Goal: Information Seeking & Learning: Learn about a topic

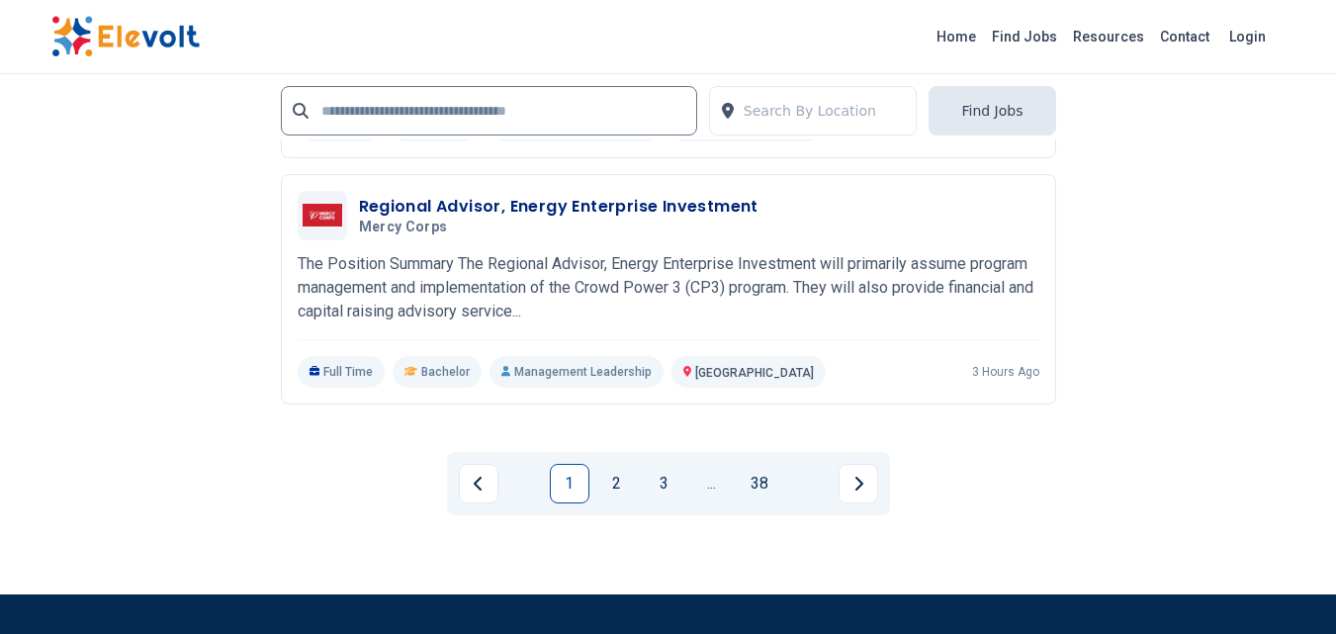
scroll to position [4559, 0]
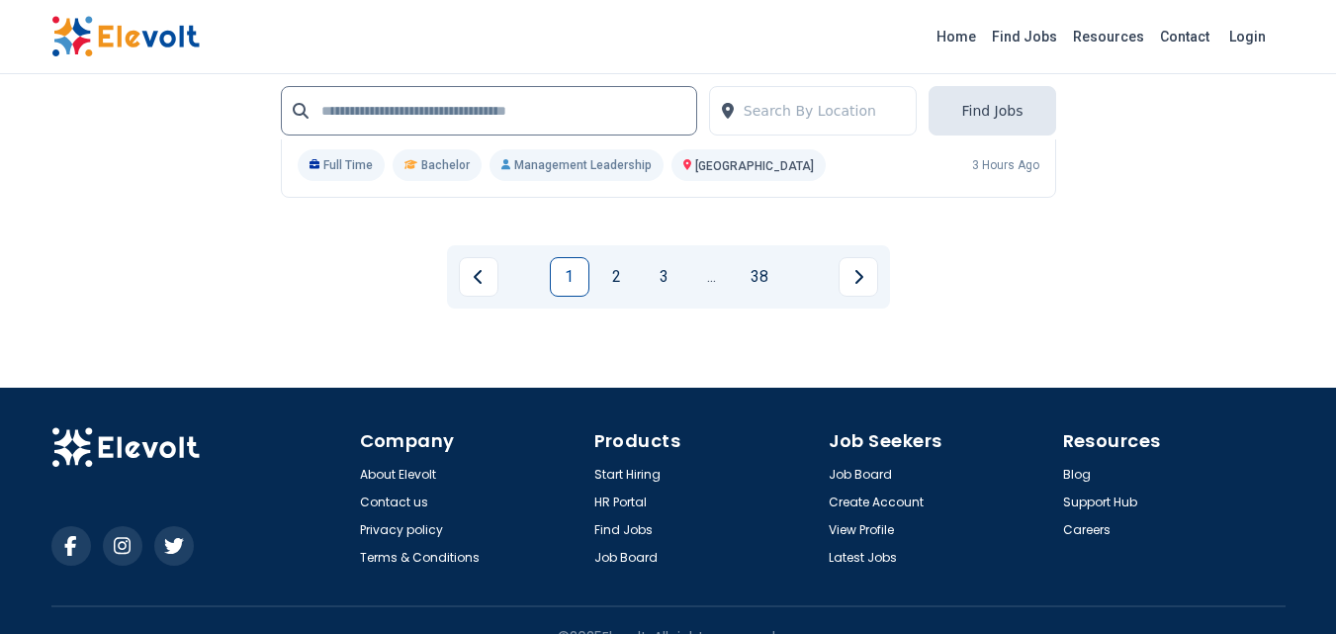
click at [582, 257] on link "1" at bounding box center [570, 277] width 40 height 40
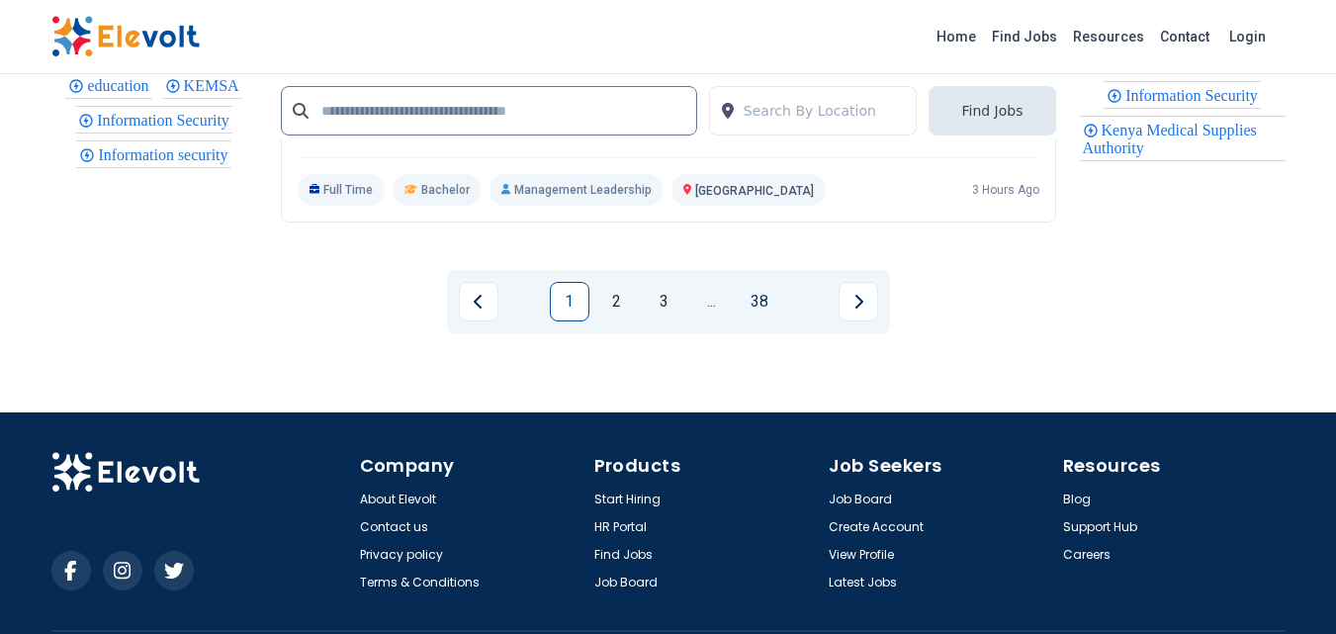
scroll to position [4935, 0]
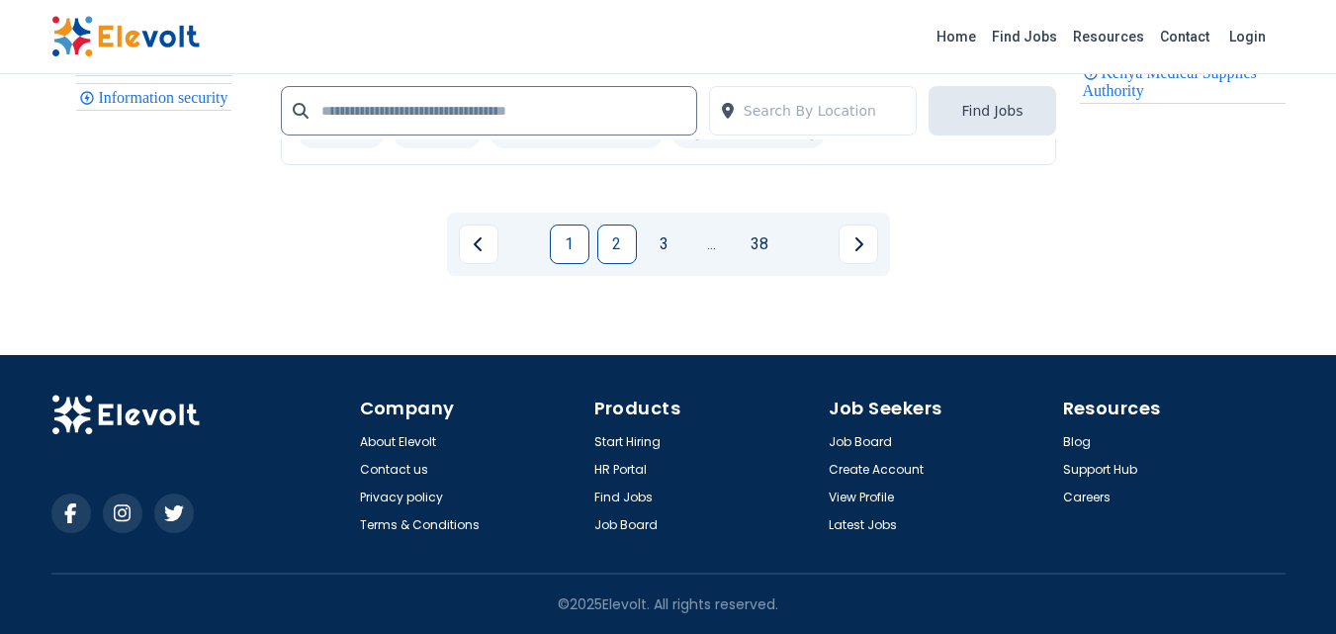
click at [625, 249] on link "2" at bounding box center [617, 245] width 40 height 40
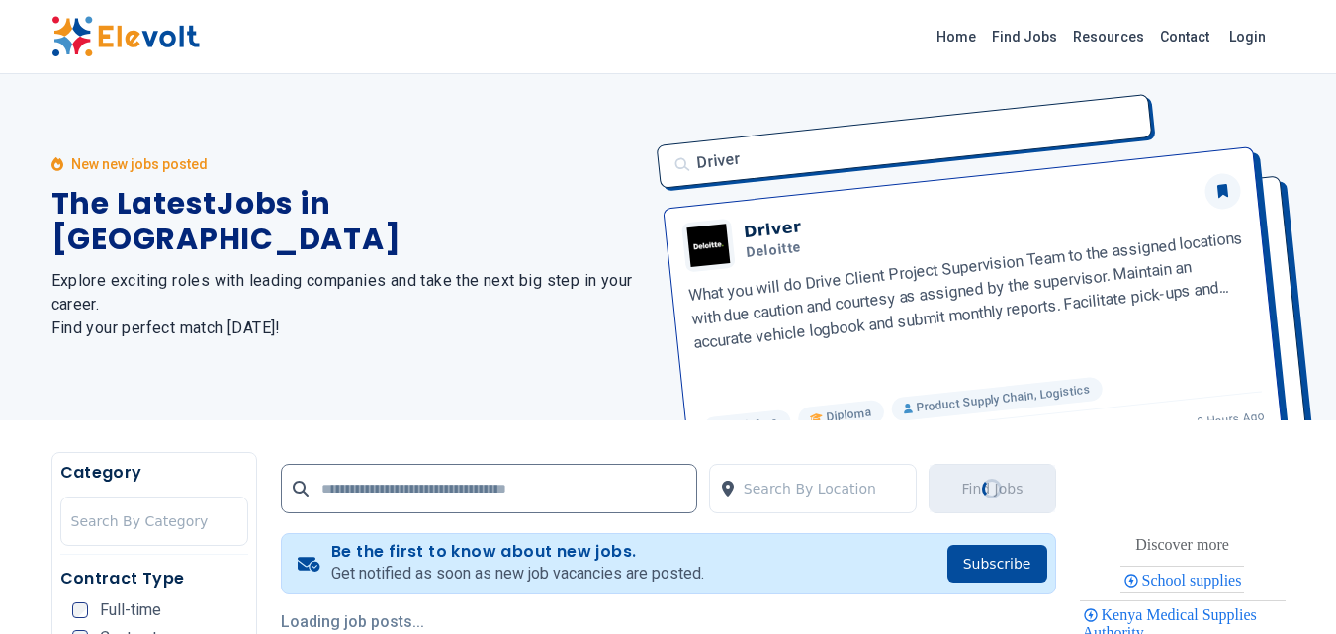
scroll to position [297, 0]
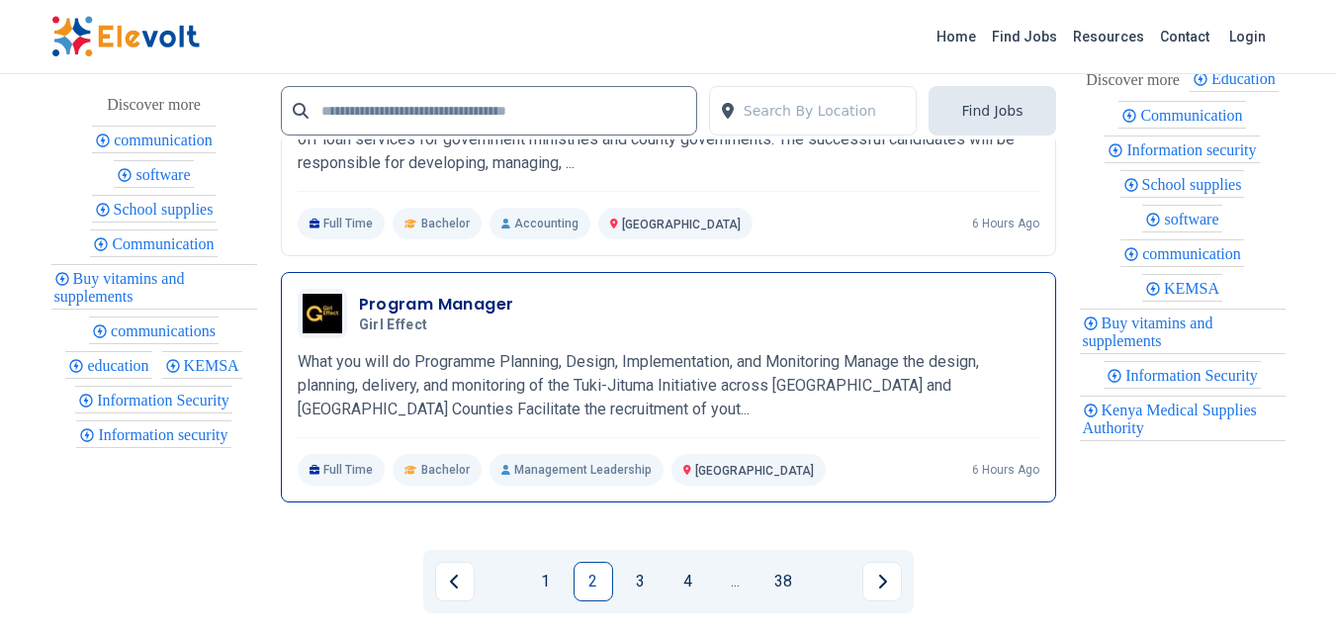
scroll to position [4748, 0]
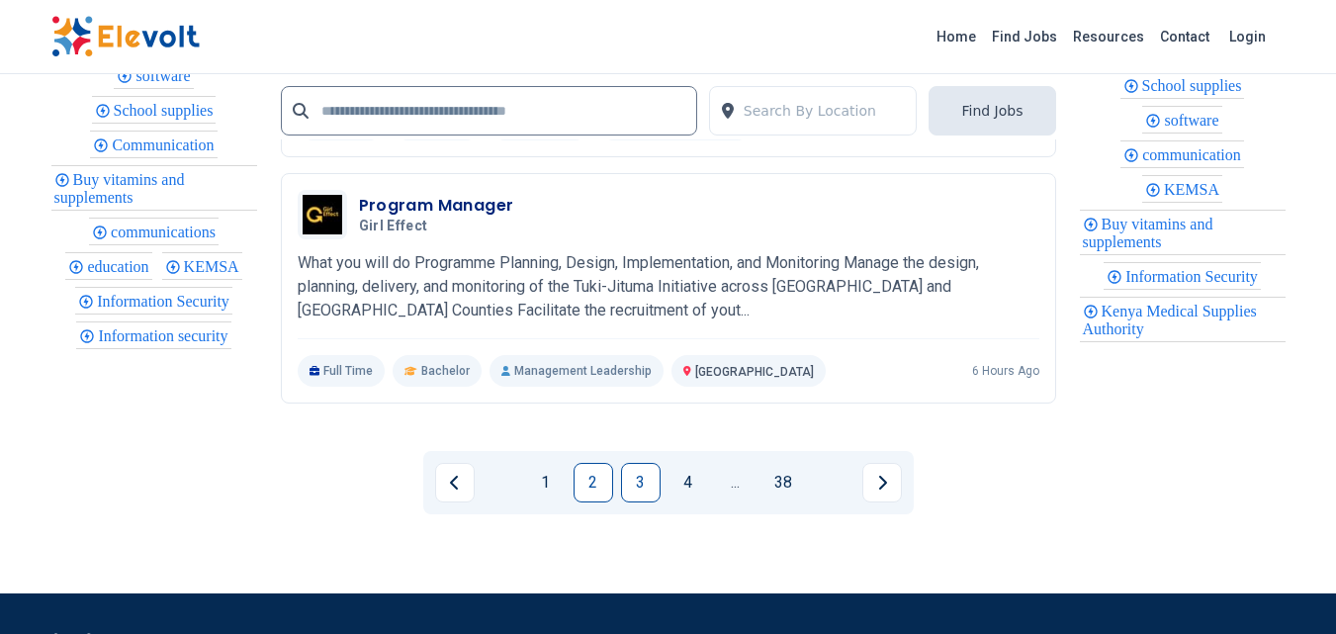
click at [634, 489] on link "3" at bounding box center [641, 483] width 40 height 40
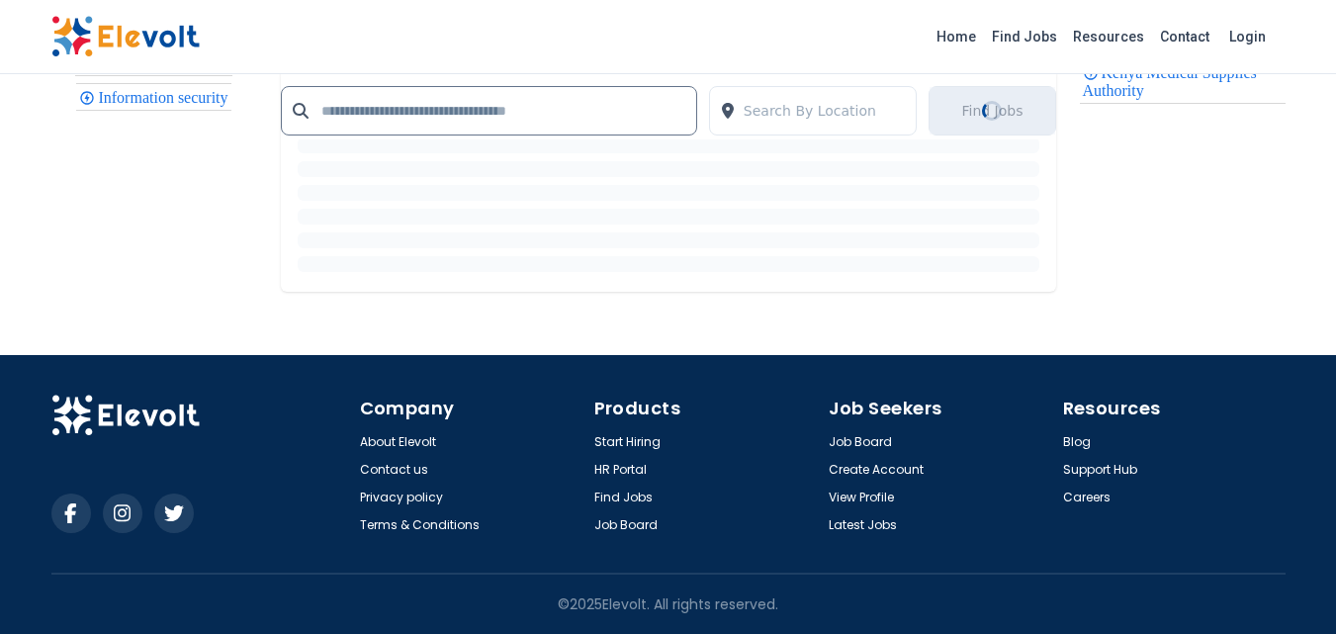
scroll to position [0, 0]
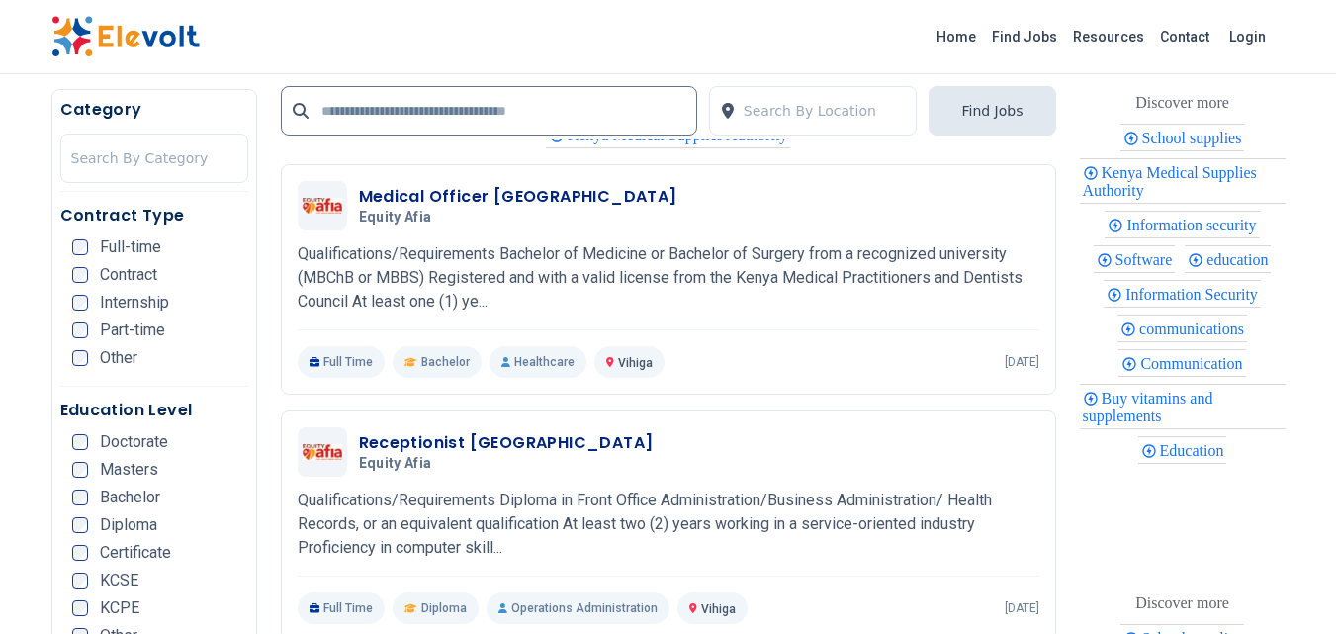
scroll to position [3561, 0]
